Goal: Transaction & Acquisition: Download file/media

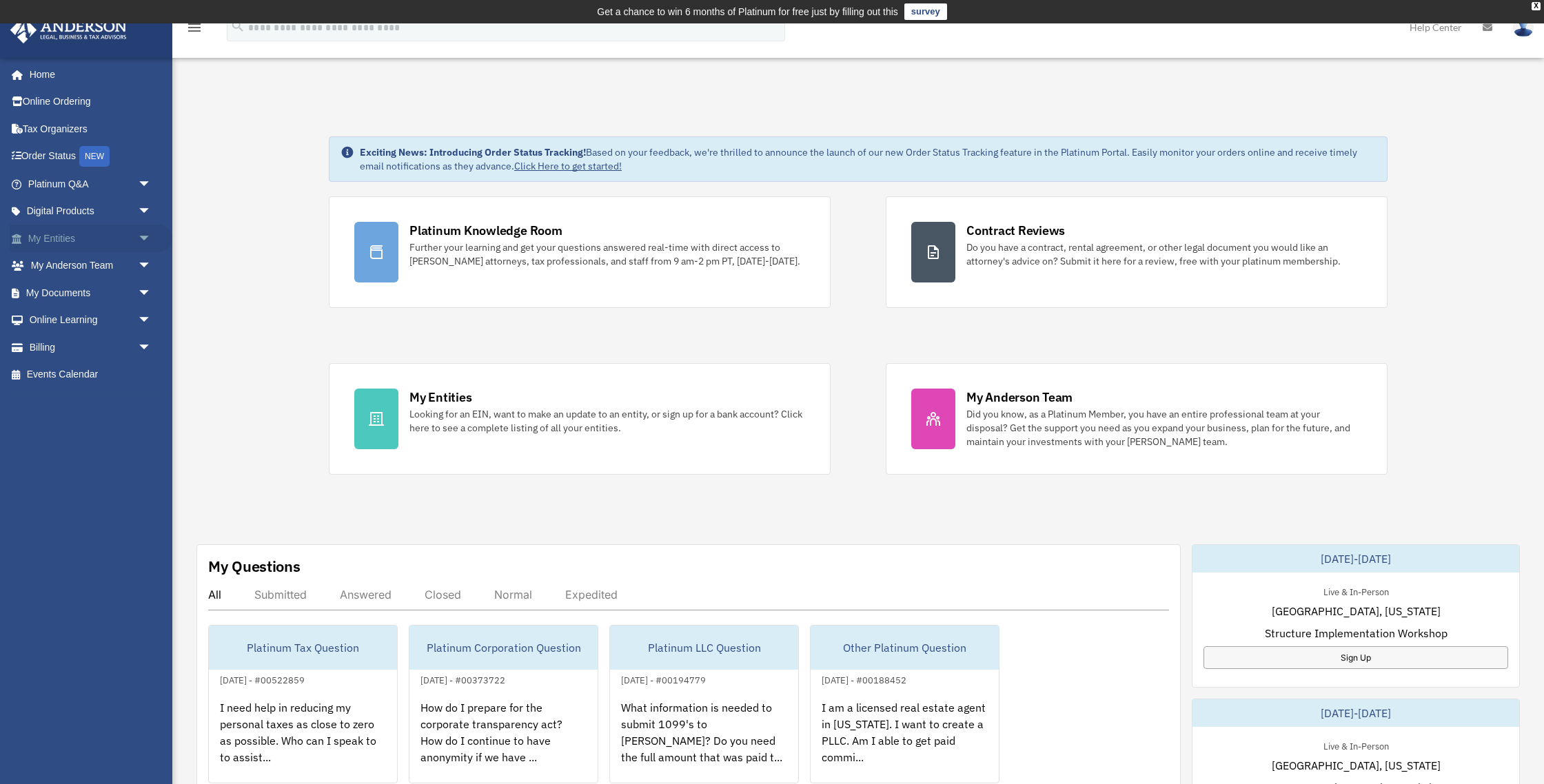
click at [76, 237] on link "My Entities arrow_drop_down" at bounding box center [90, 239] width 162 height 28
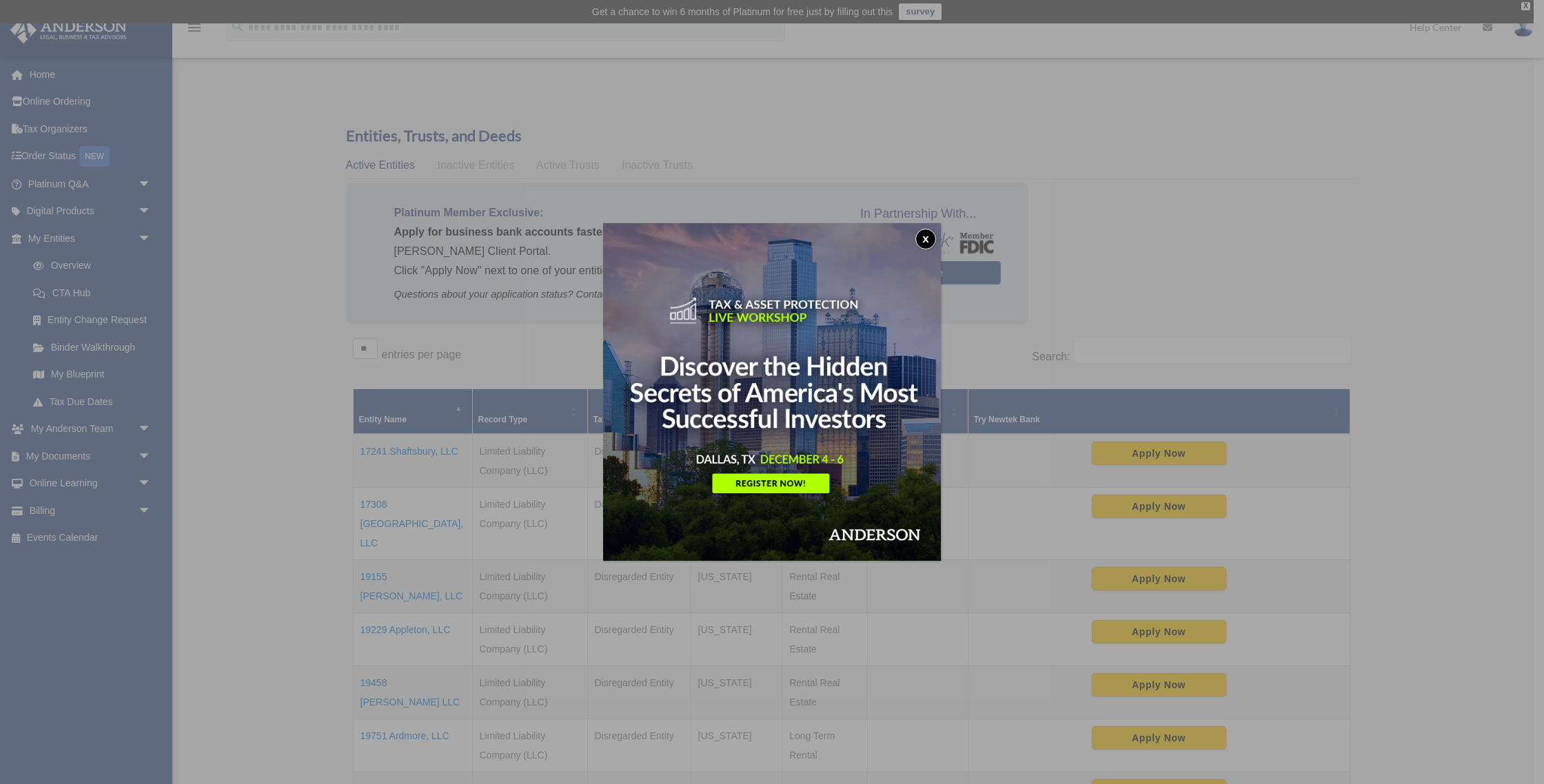
click at [918, 236] on button "x" at bounding box center [926, 239] width 21 height 21
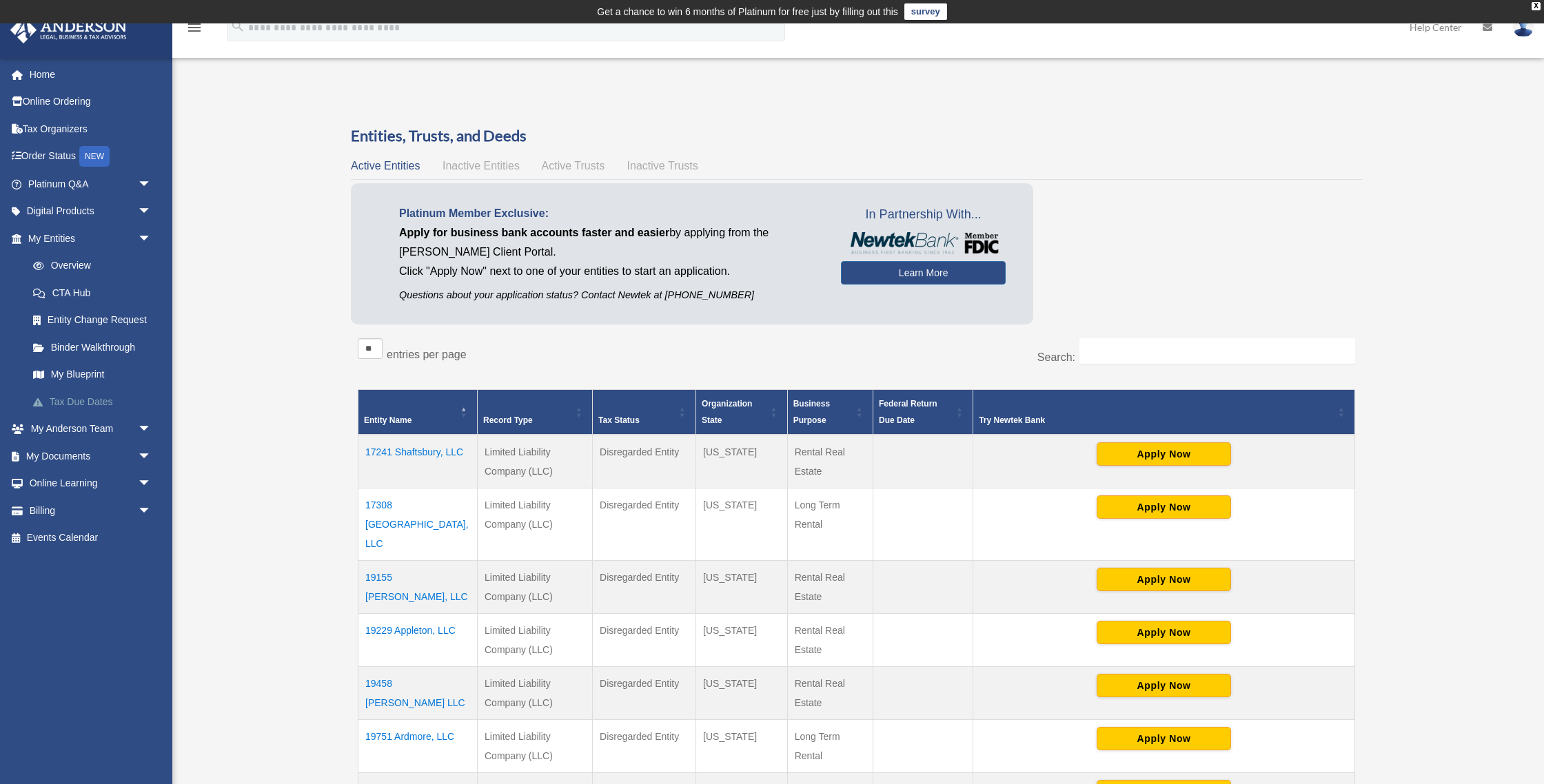
click at [89, 401] on link "Tax Due Dates" at bounding box center [96, 402] width 153 height 28
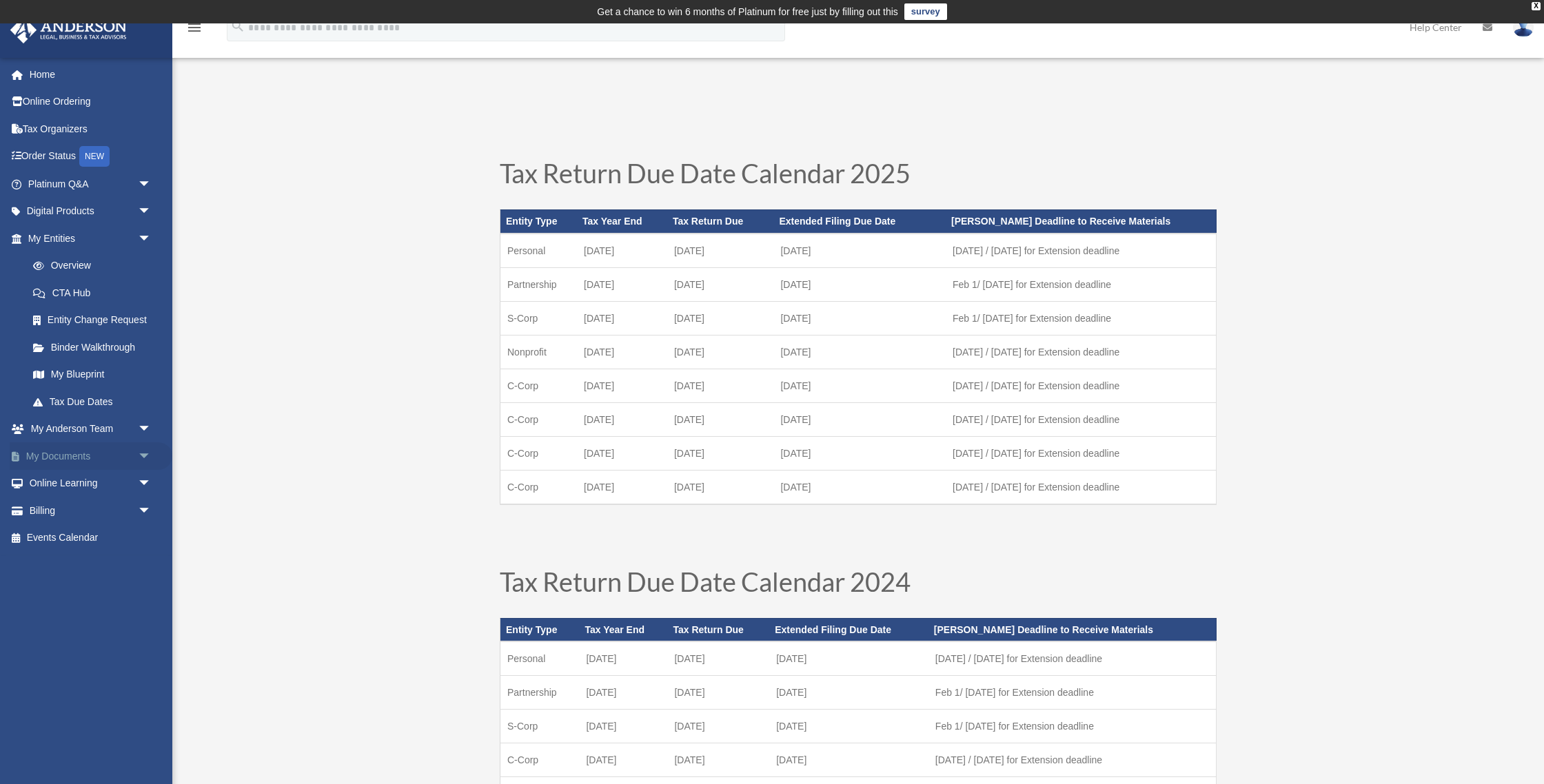
click at [71, 450] on link "My Documents arrow_drop_down" at bounding box center [90, 457] width 162 height 28
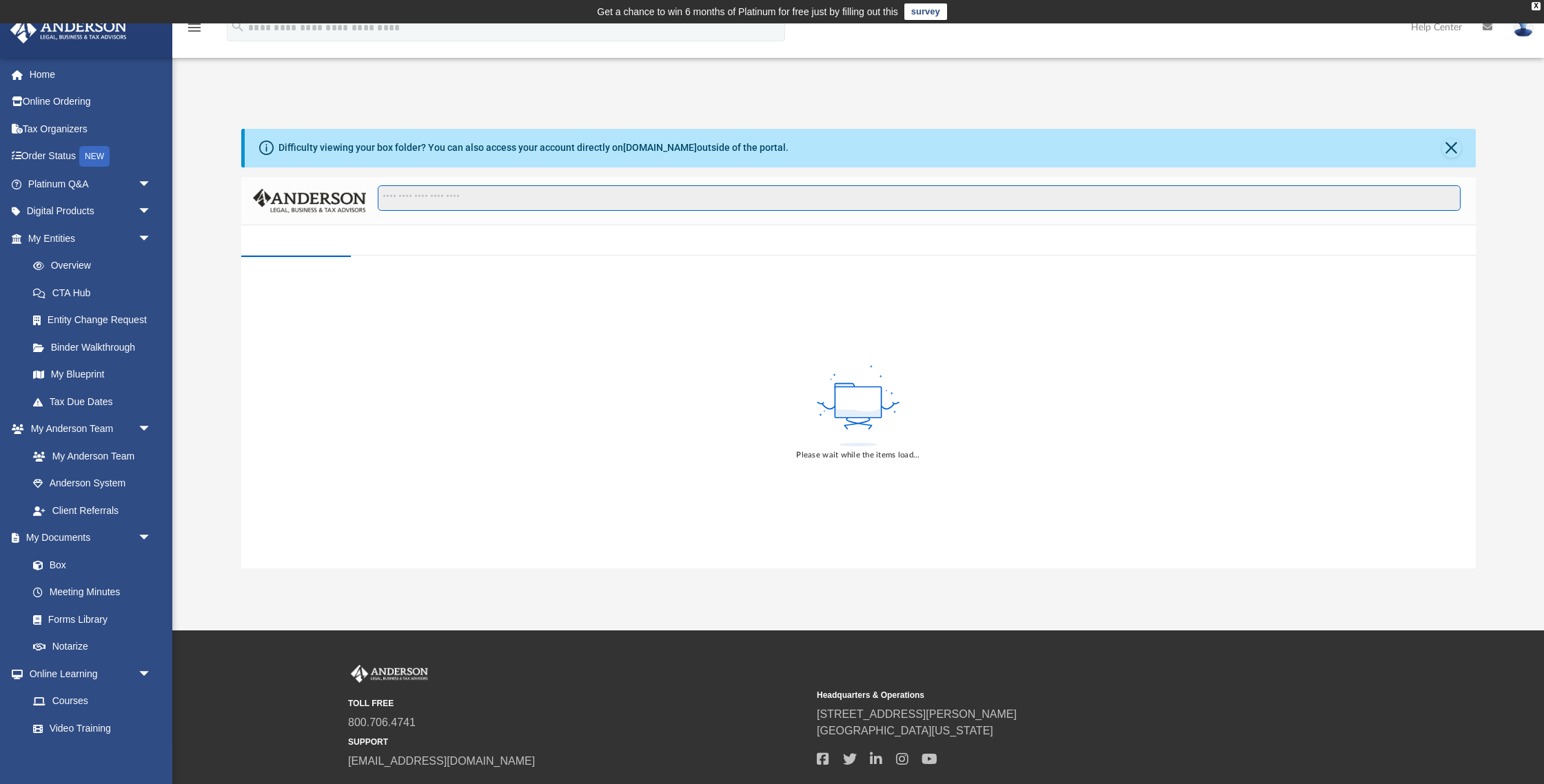
click at [904, 198] on input "Search files and folders" at bounding box center [918, 199] width 1082 height 26
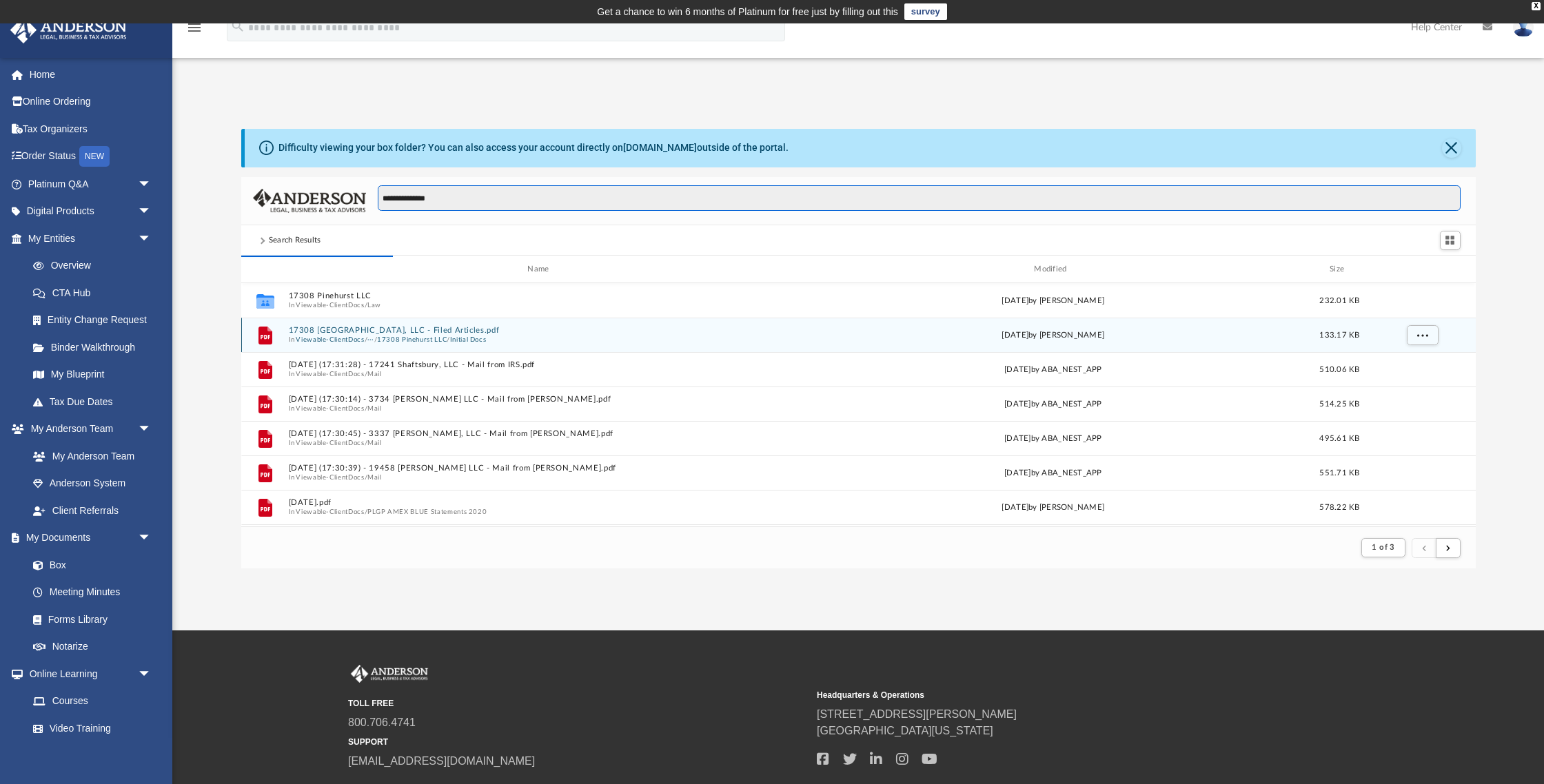
scroll to position [313, 1234]
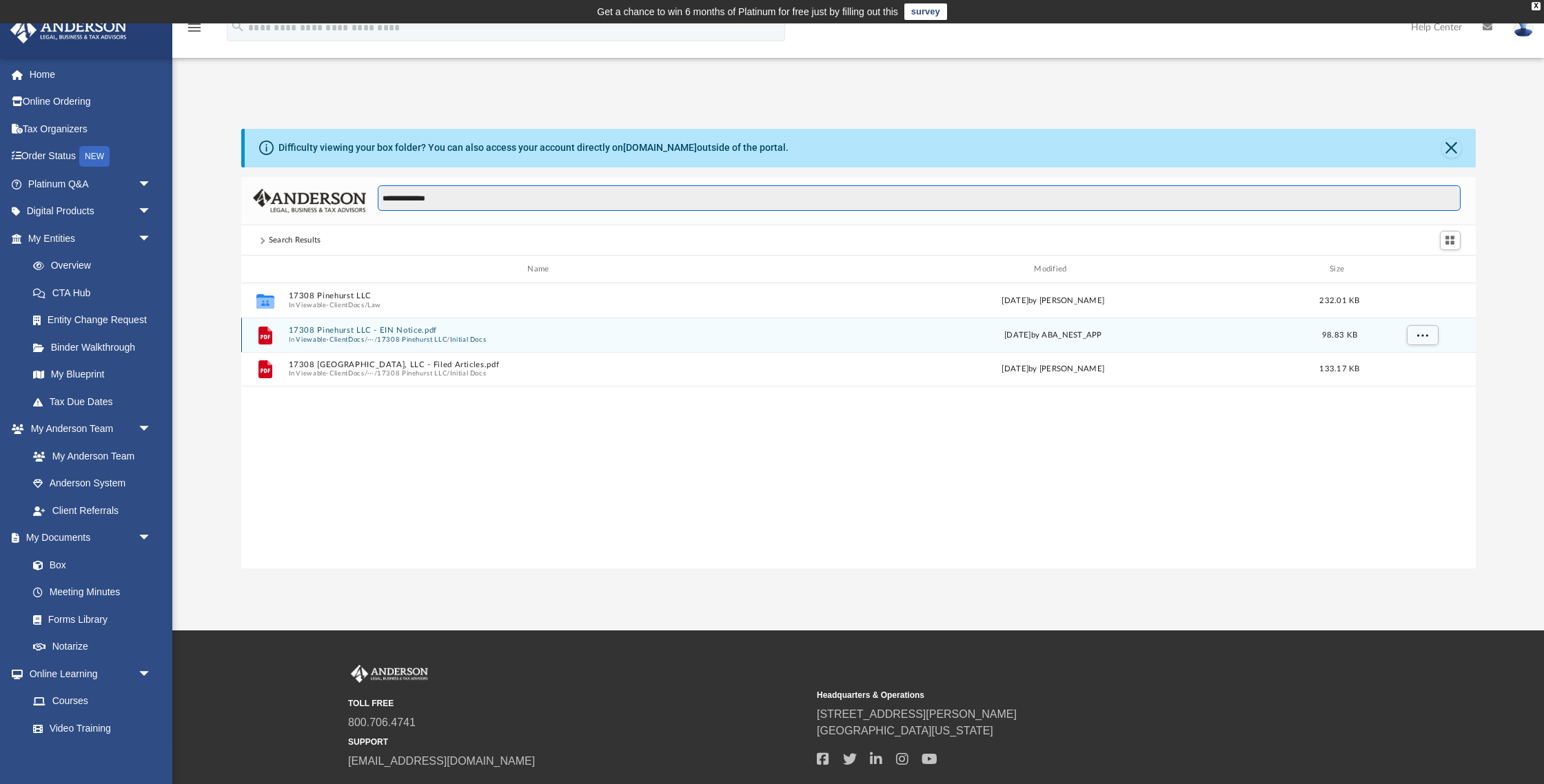
type input "**********"
click at [415, 339] on button "17308 Pinehurst LLC" at bounding box center [411, 340] width 70 height 9
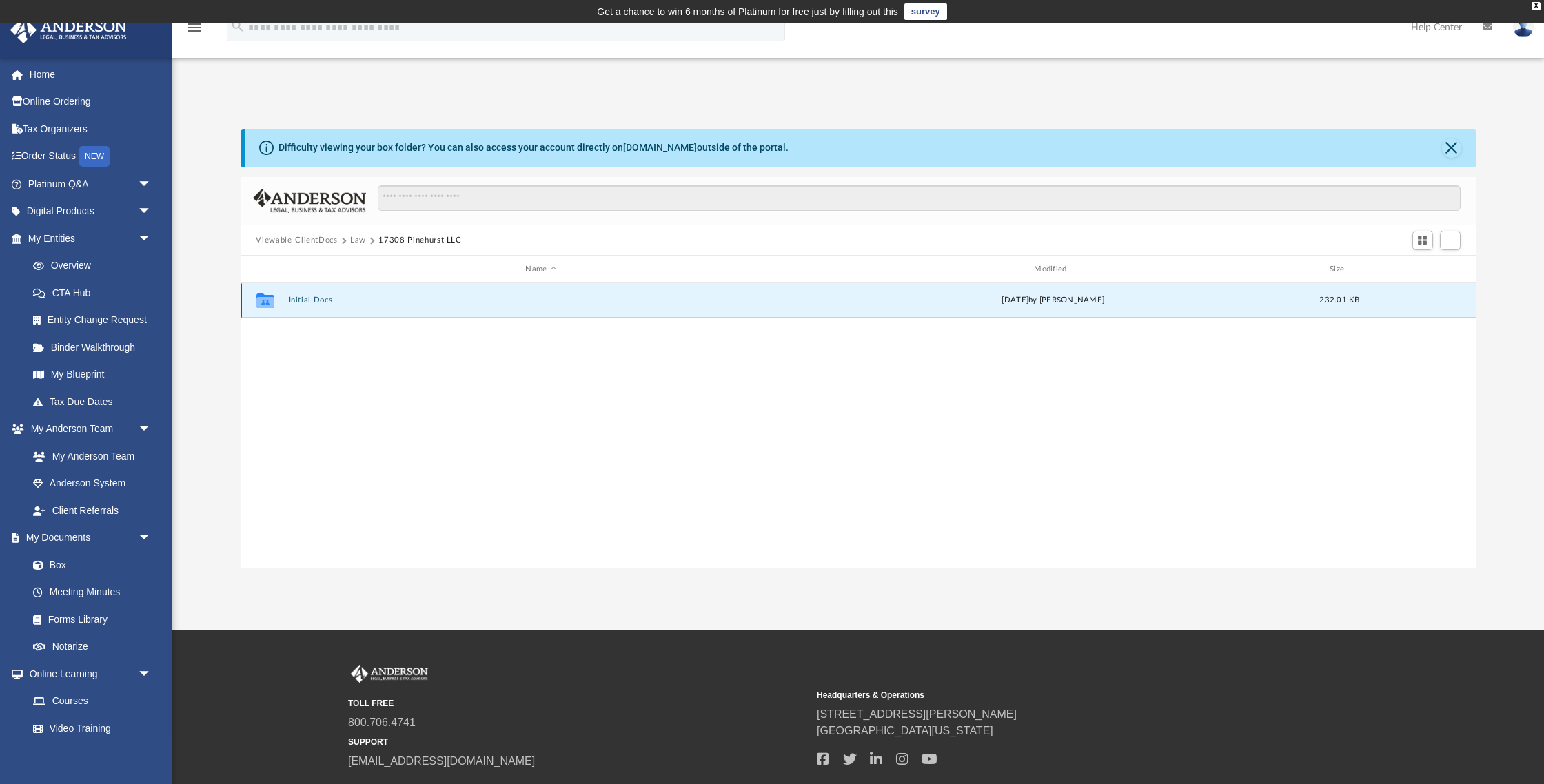
click at [319, 303] on button "Initial Docs" at bounding box center [541, 301] width 506 height 9
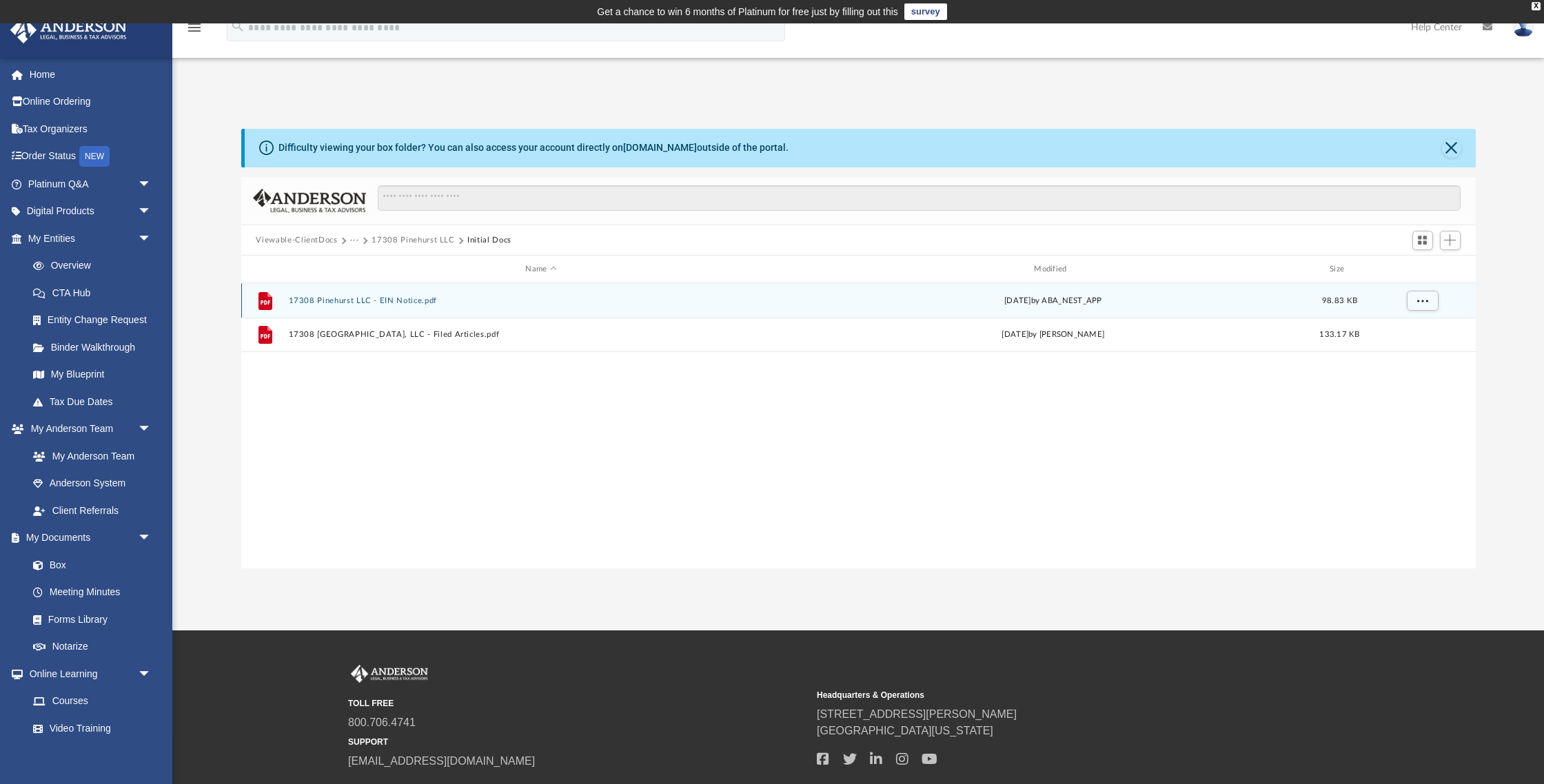
click at [319, 303] on button "17308 Pinehurst LLC - EIN Notice.pdf" at bounding box center [541, 301] width 506 height 9
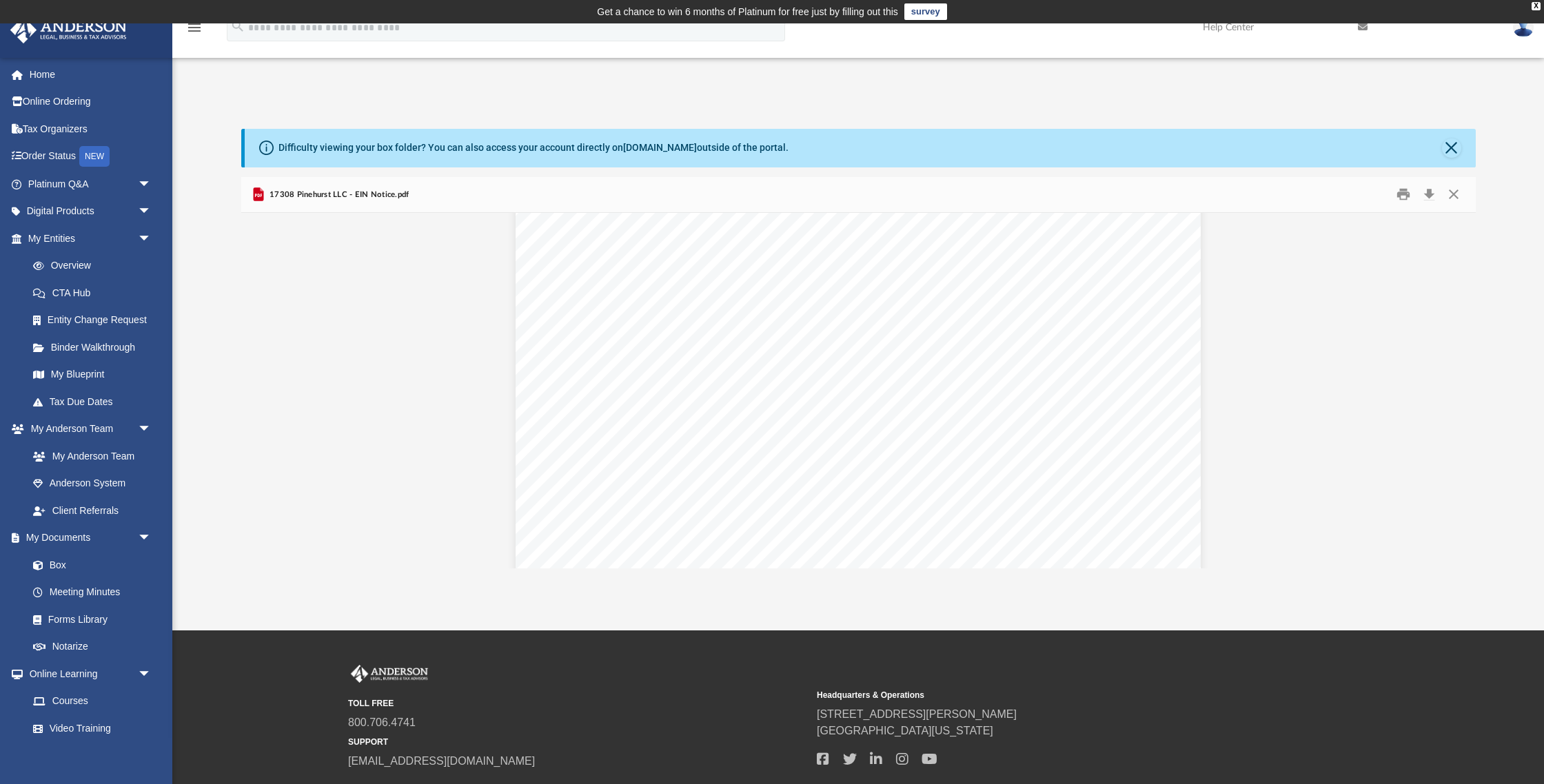
scroll to position [3598, 0]
click at [1455, 392] on button "Preview" at bounding box center [1460, 390] width 31 height 38
click at [1460, 197] on button "Close" at bounding box center [1454, 194] width 25 height 21
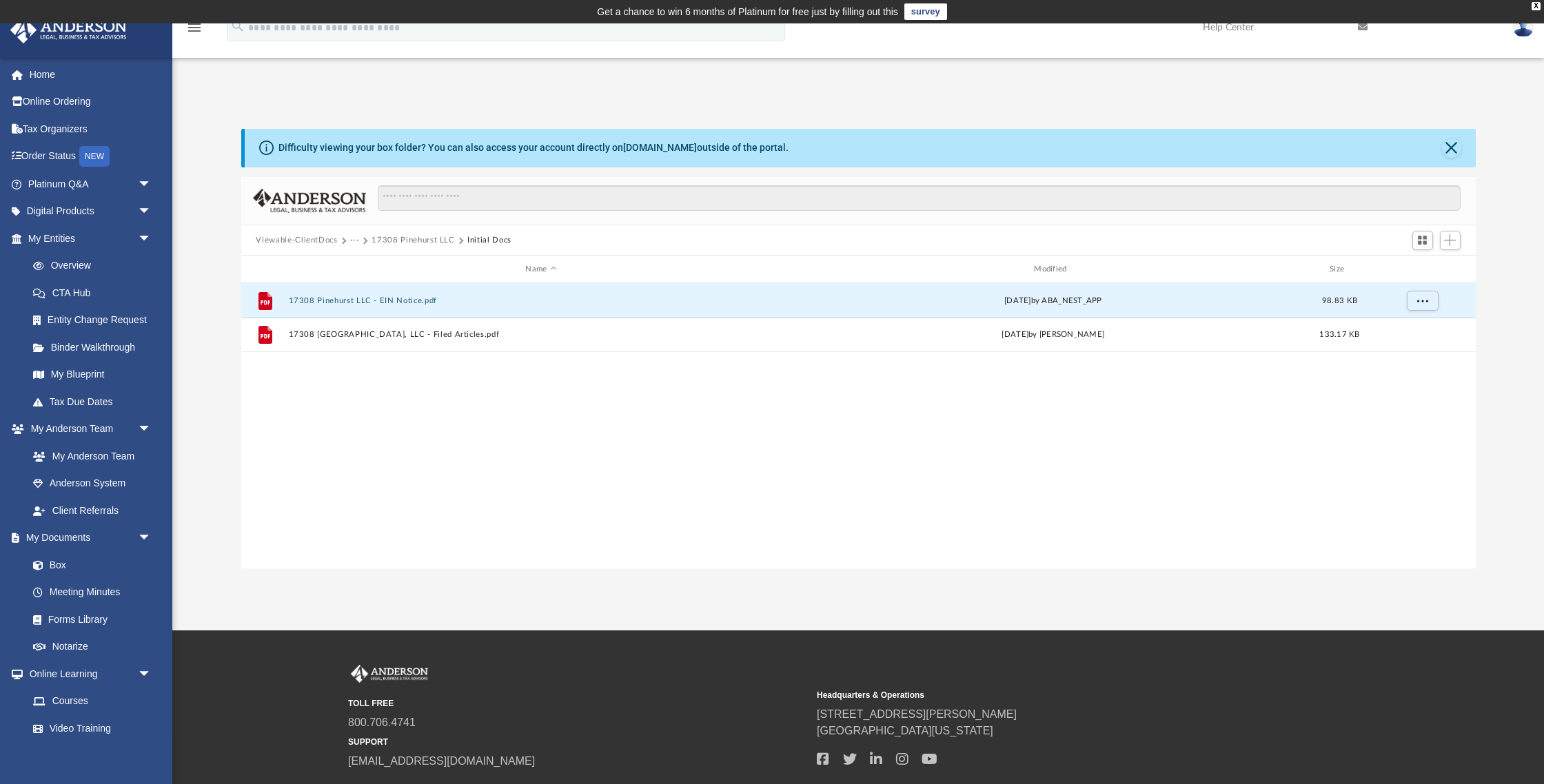
click at [407, 239] on button "17308 Pinehurst LLC" at bounding box center [412, 240] width 83 height 12
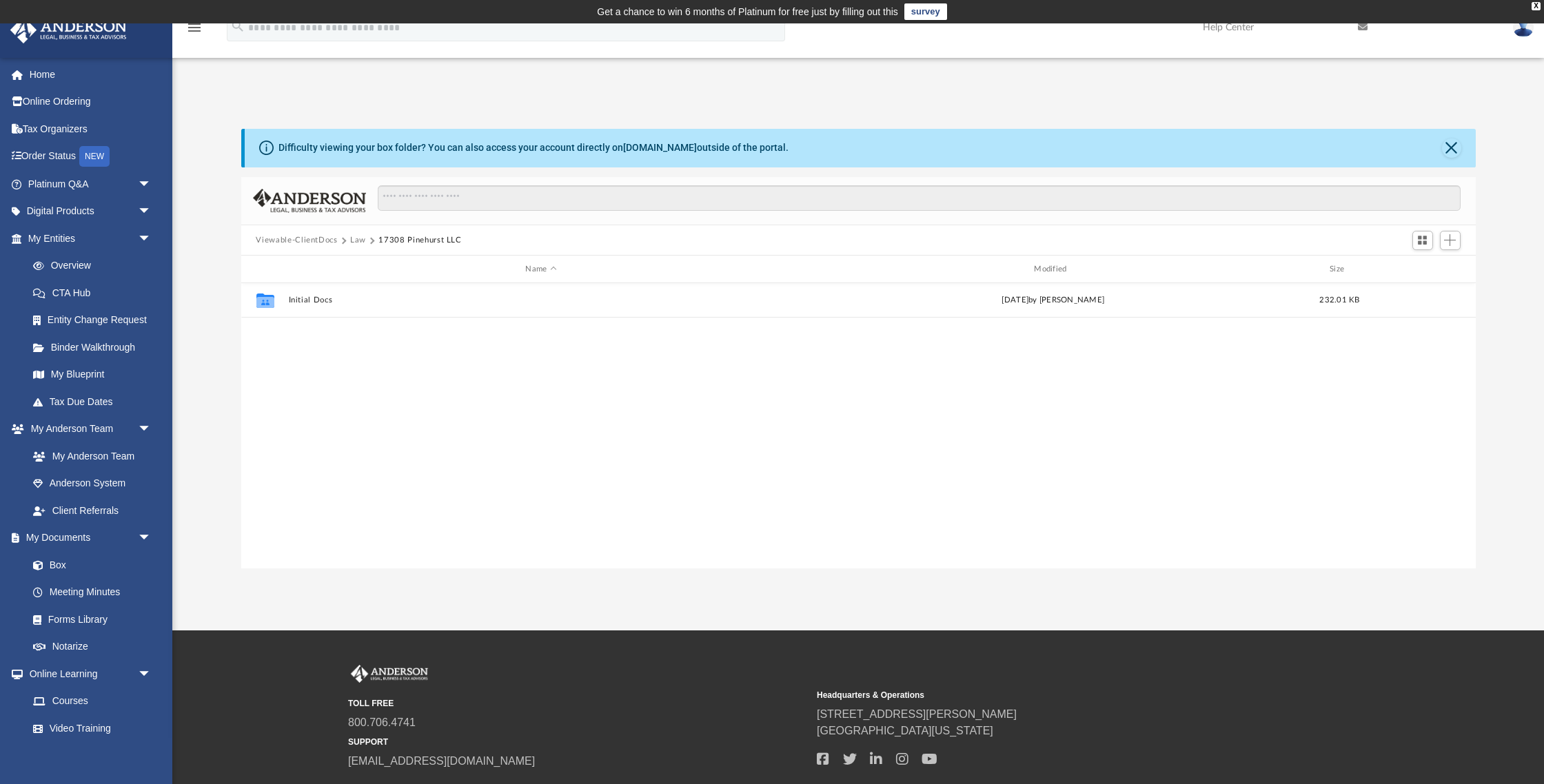
click at [361, 241] on button "Law" at bounding box center [358, 240] width 16 height 12
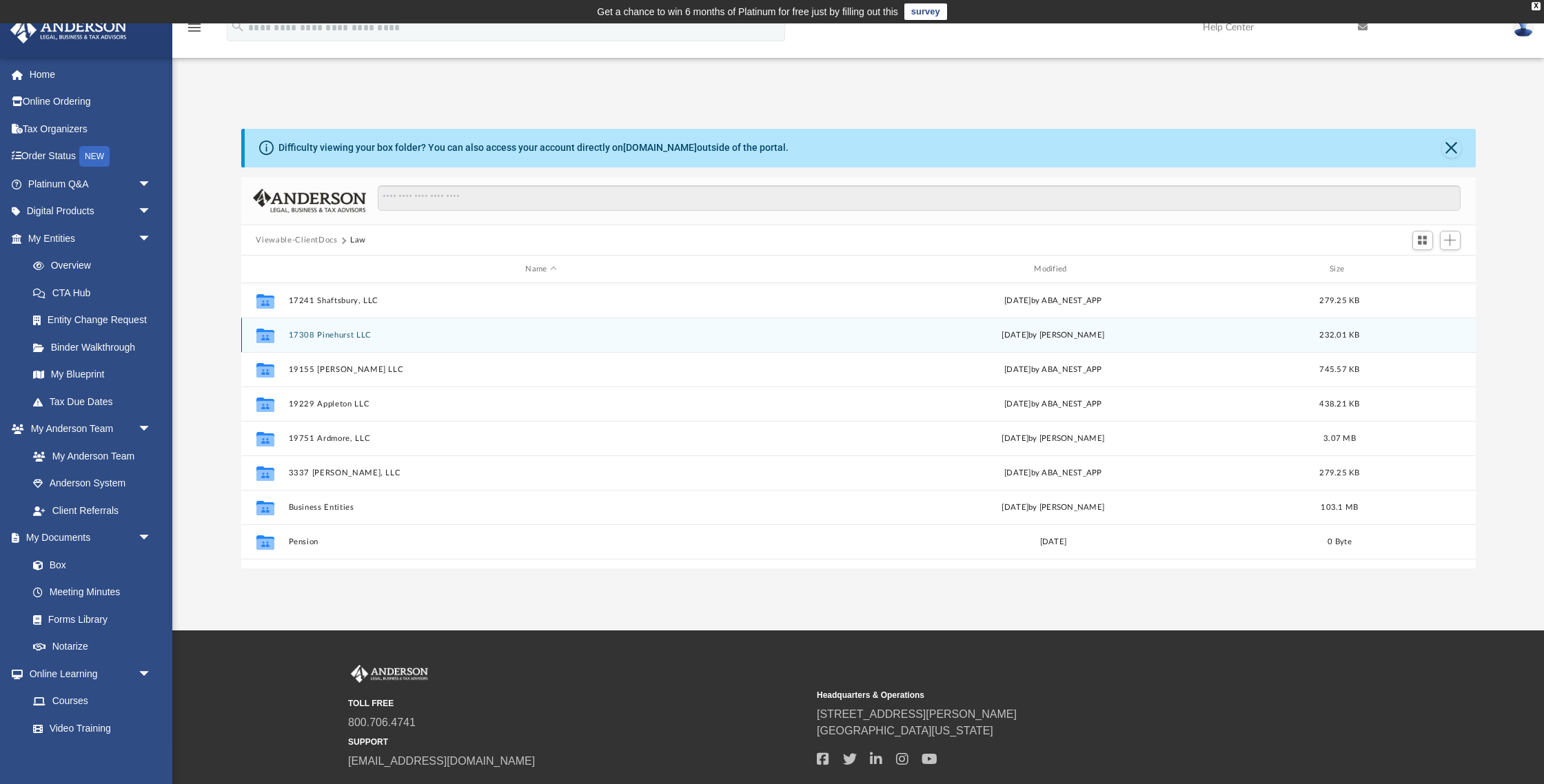
click at [322, 331] on button "17308 Pinehurst LLC" at bounding box center [541, 336] width 506 height 9
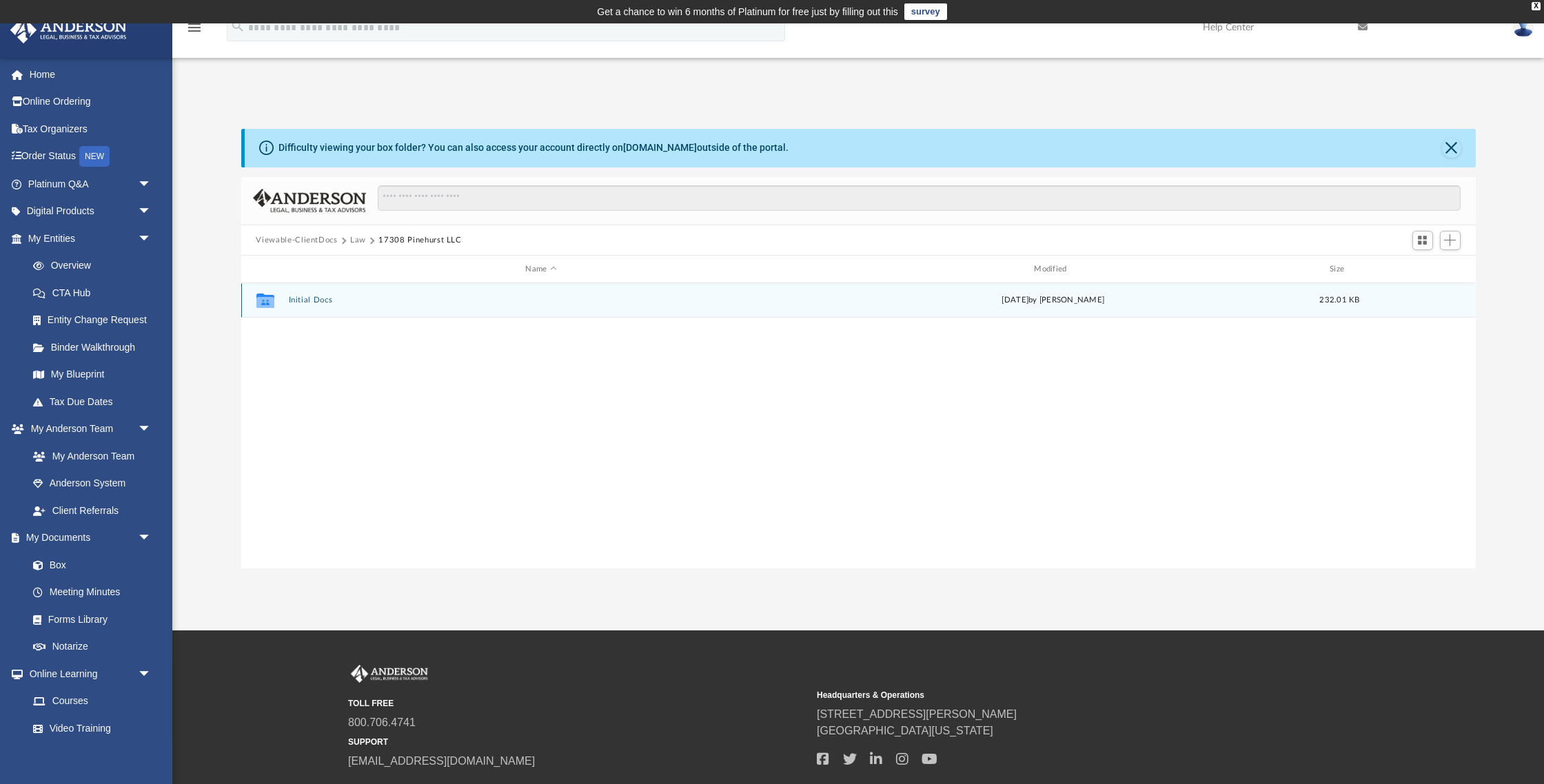
click at [306, 302] on button "Initial Docs" at bounding box center [541, 301] width 506 height 9
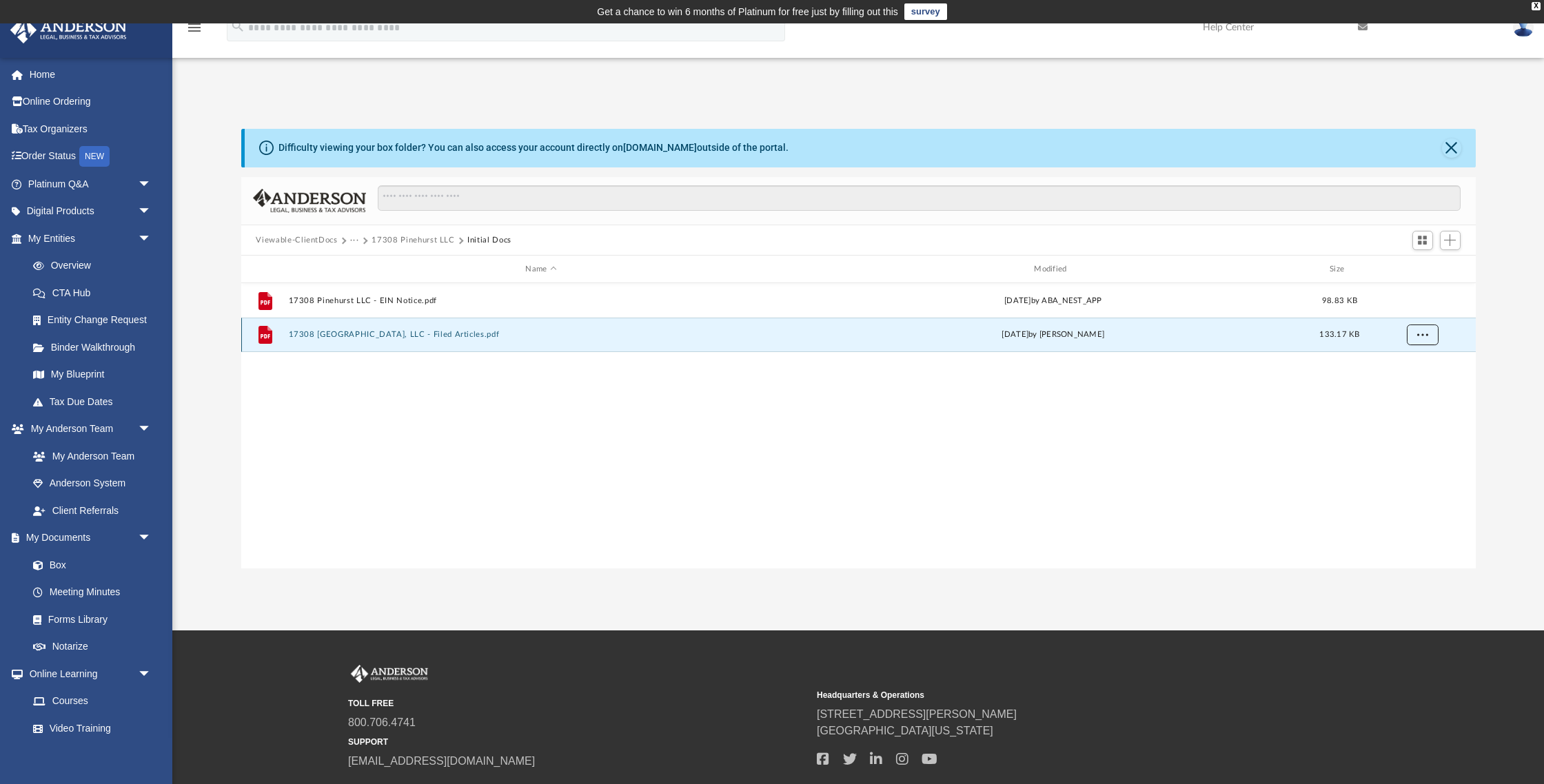
click at [1420, 335] on span "More options" at bounding box center [1422, 335] width 11 height 7
click at [1409, 387] on li "Download" at bounding box center [1409, 384] width 40 height 15
